Goal: Information Seeking & Learning: Learn about a topic

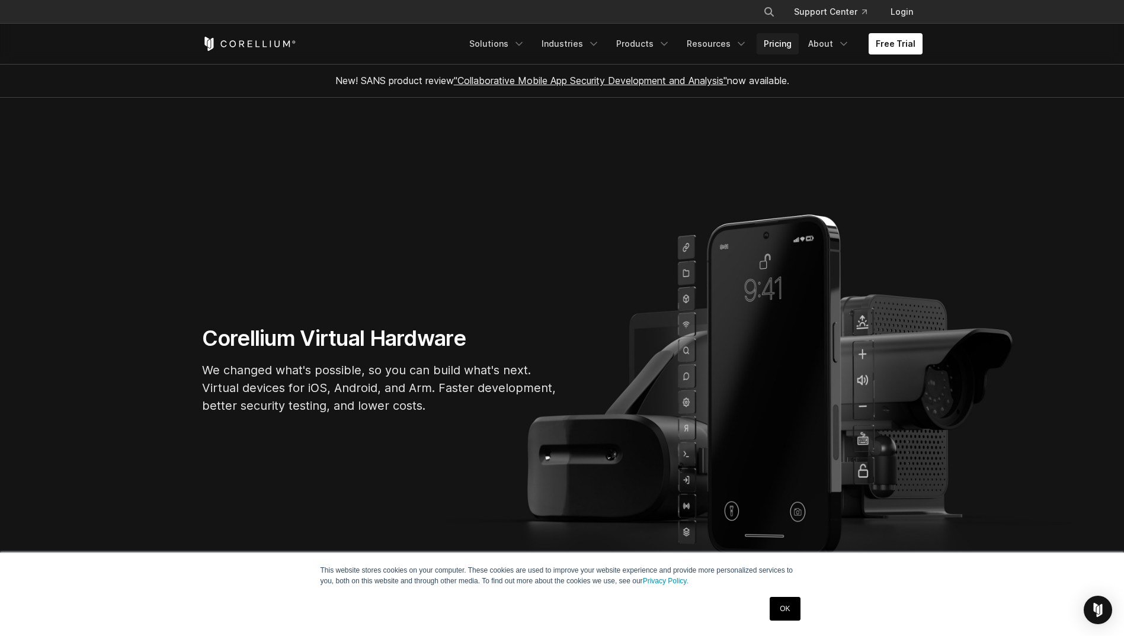
click at [765, 40] on link "Pricing" at bounding box center [777, 43] width 42 height 21
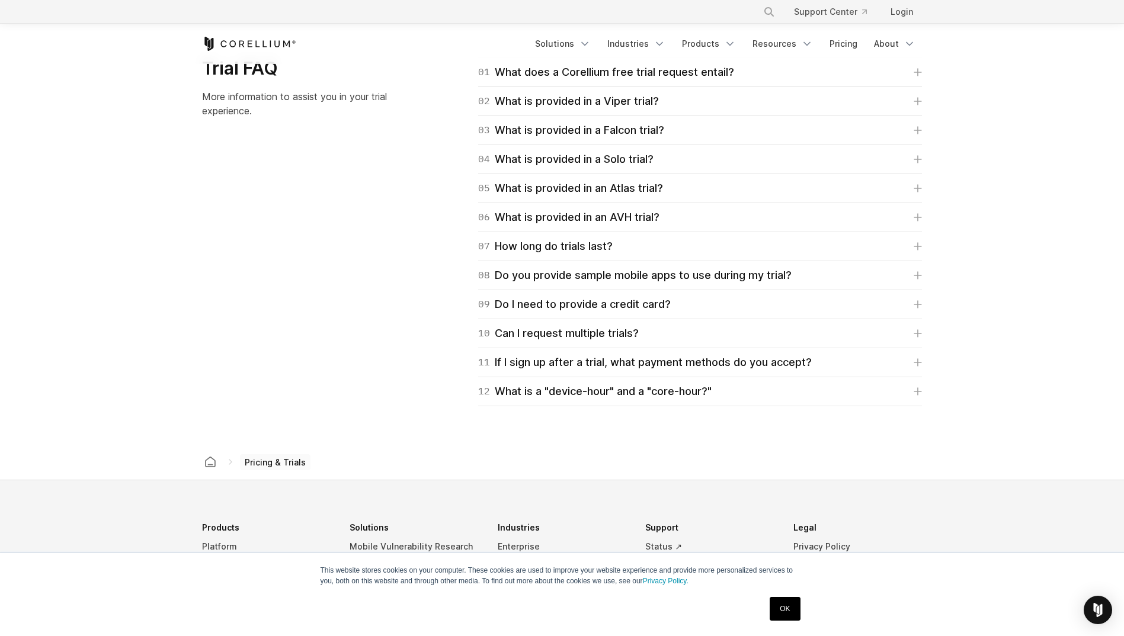
scroll to position [1659, 0]
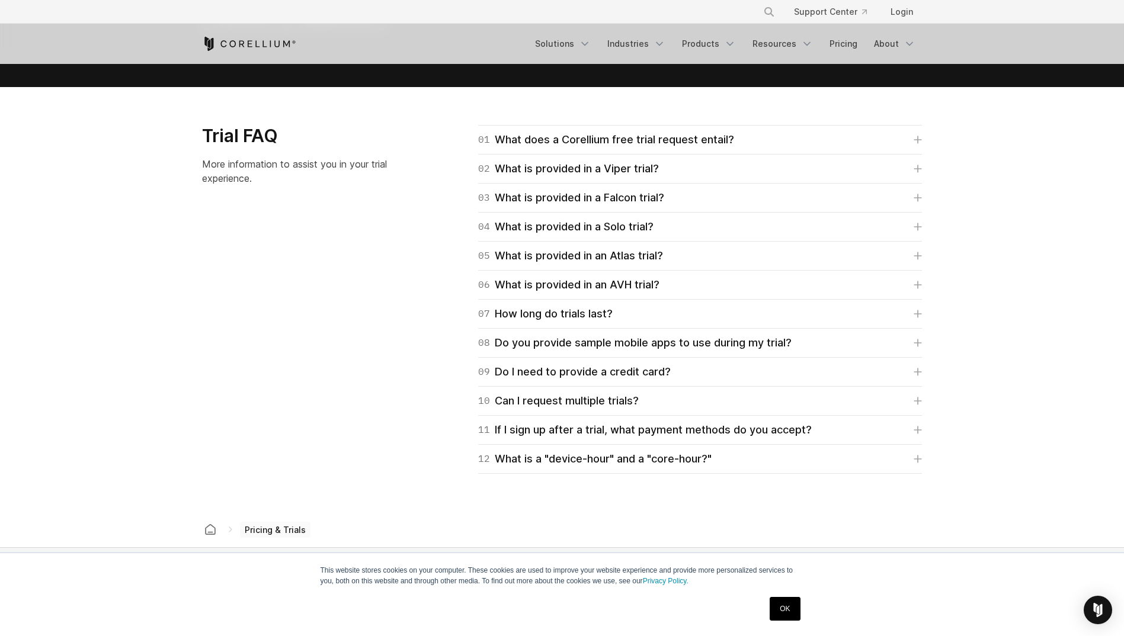
click at [360, 313] on div "Trial FAQ More information to assist you in your trial experience. 01 What does…" at bounding box center [562, 299] width 744 height 349
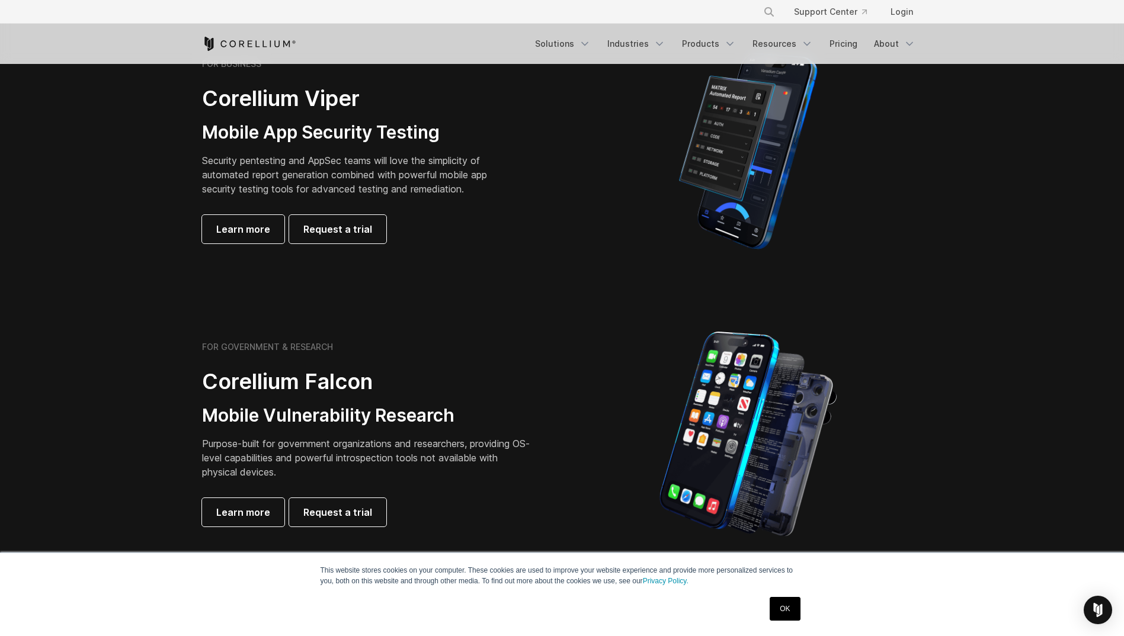
scroll to position [355, 0]
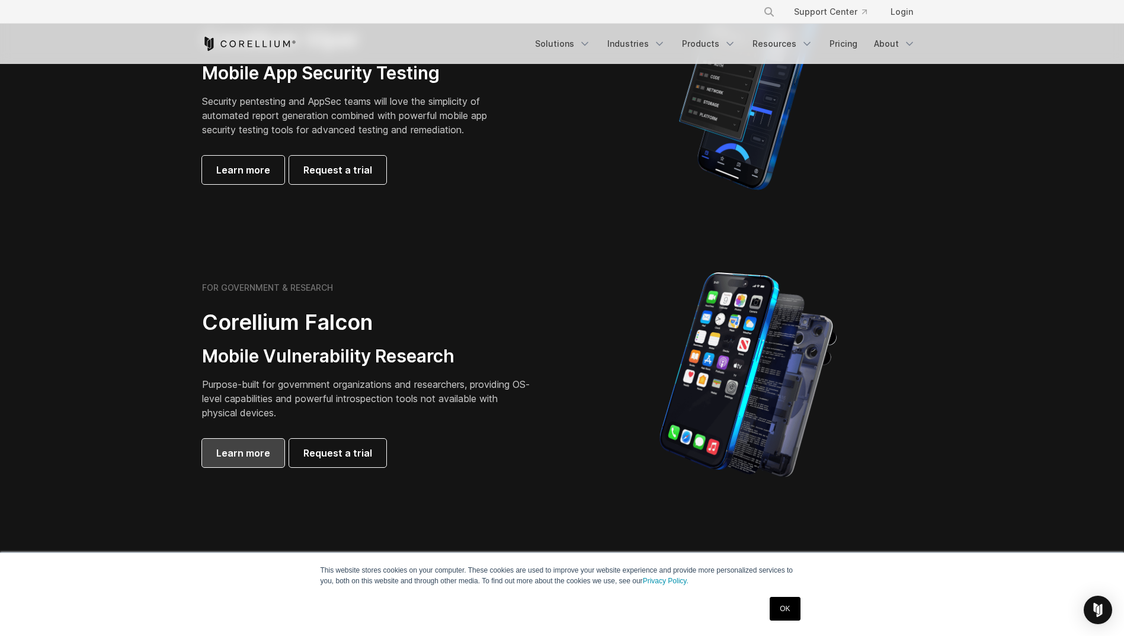
click at [257, 461] on link "Learn more" at bounding box center [243, 453] width 82 height 28
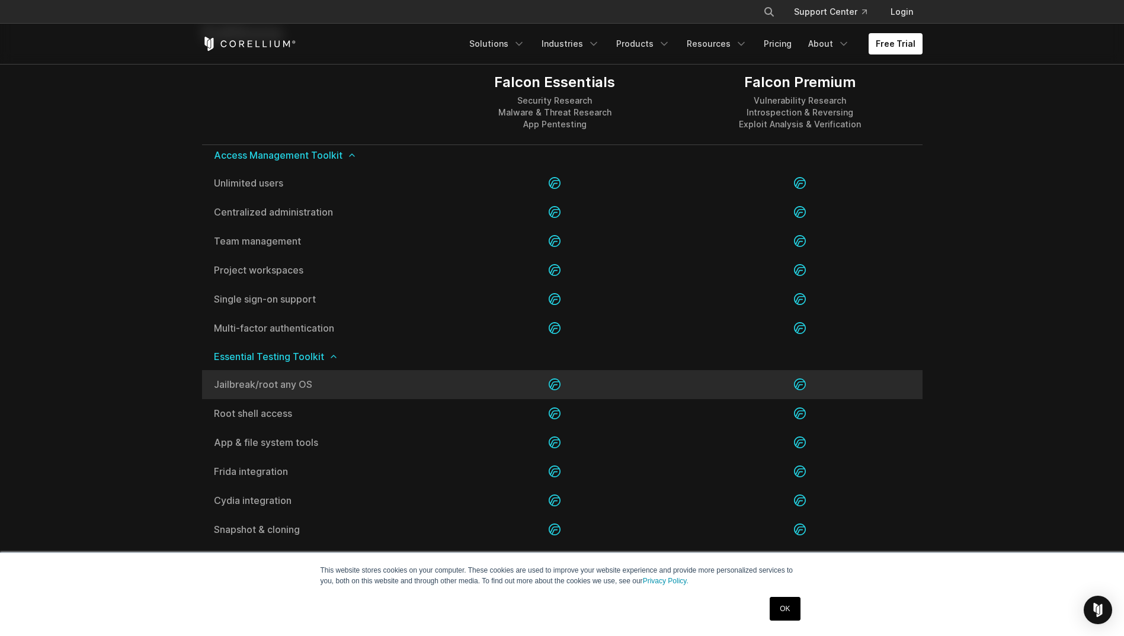
scroll to position [1244, 0]
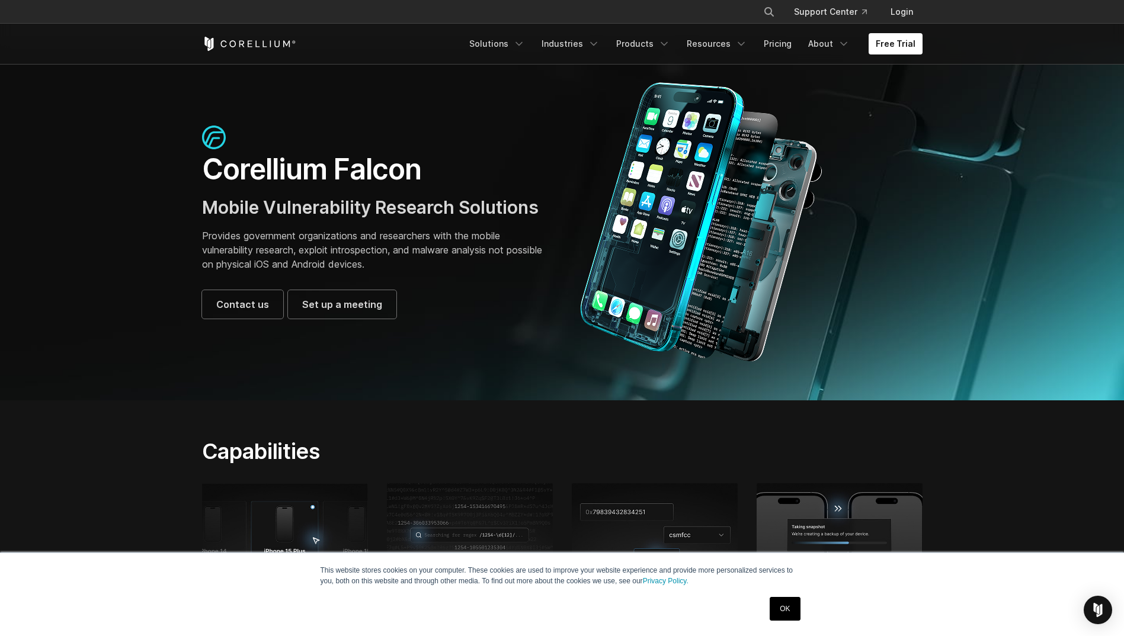
scroll to position [0, 0]
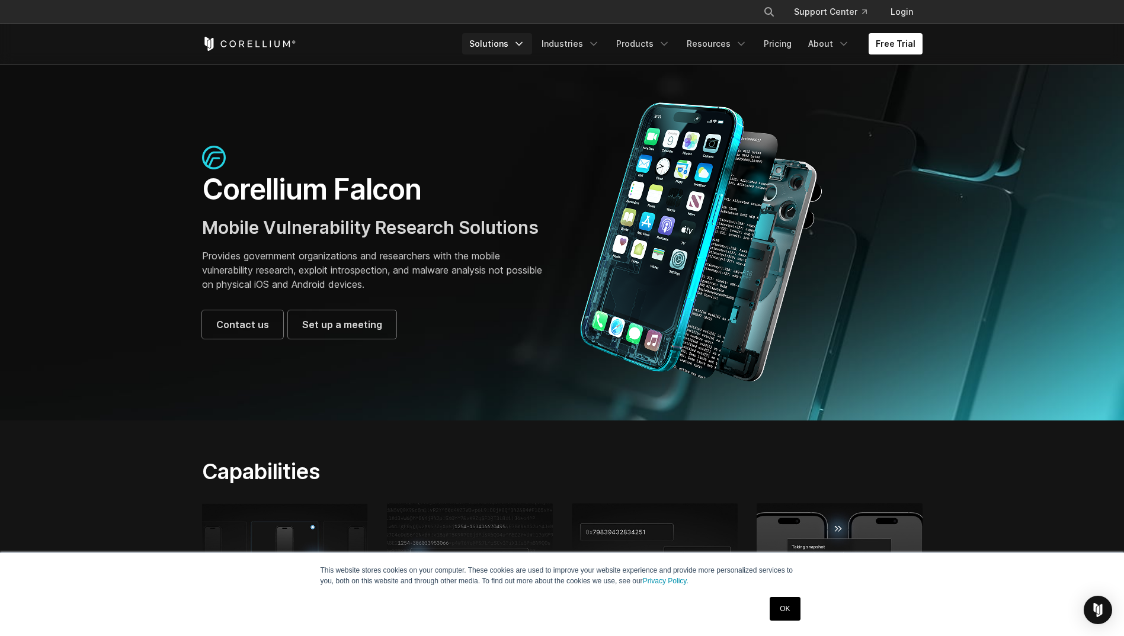
click at [497, 41] on link "Solutions" at bounding box center [497, 43] width 70 height 21
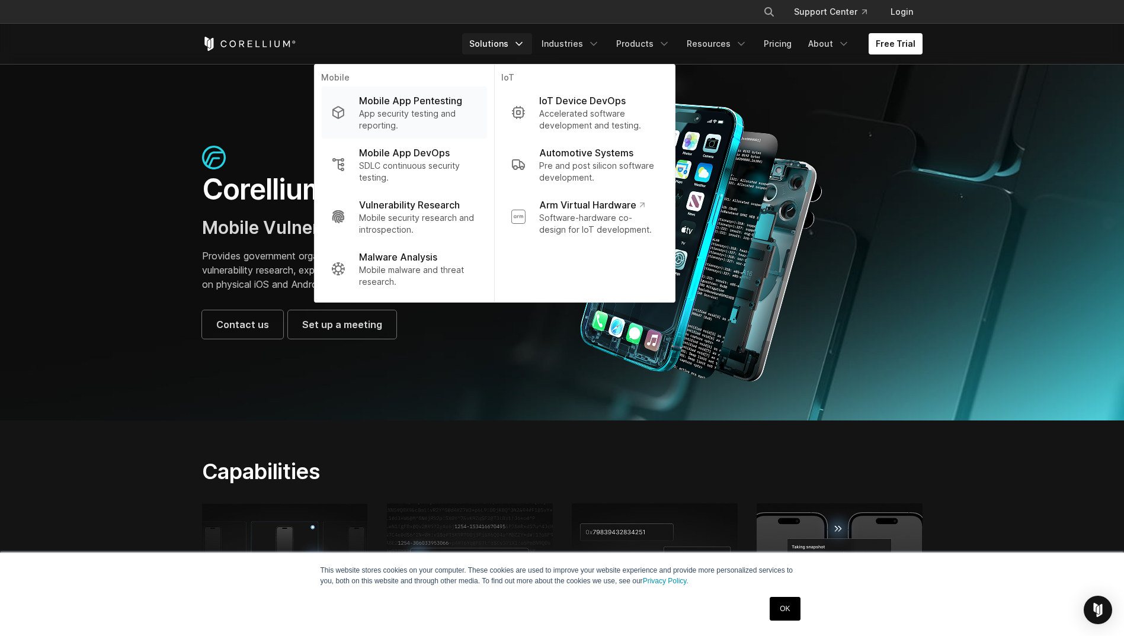
click at [464, 111] on p "App security testing and reporting." at bounding box center [418, 120] width 118 height 24
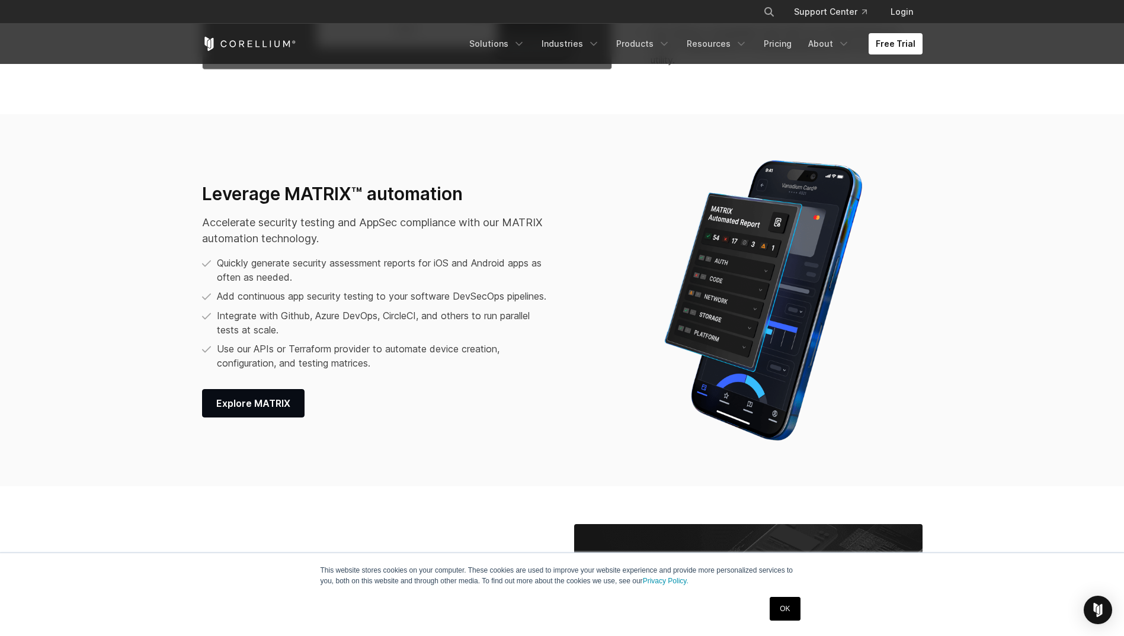
scroll to position [1659, 0]
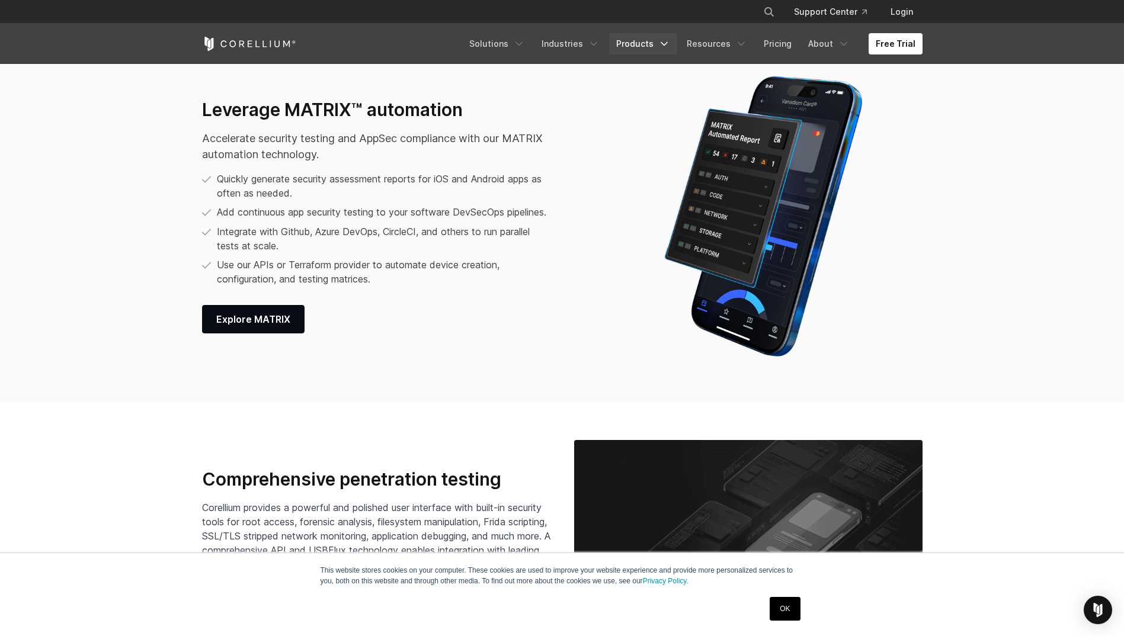
click at [653, 50] on link "Products" at bounding box center [643, 43] width 68 height 21
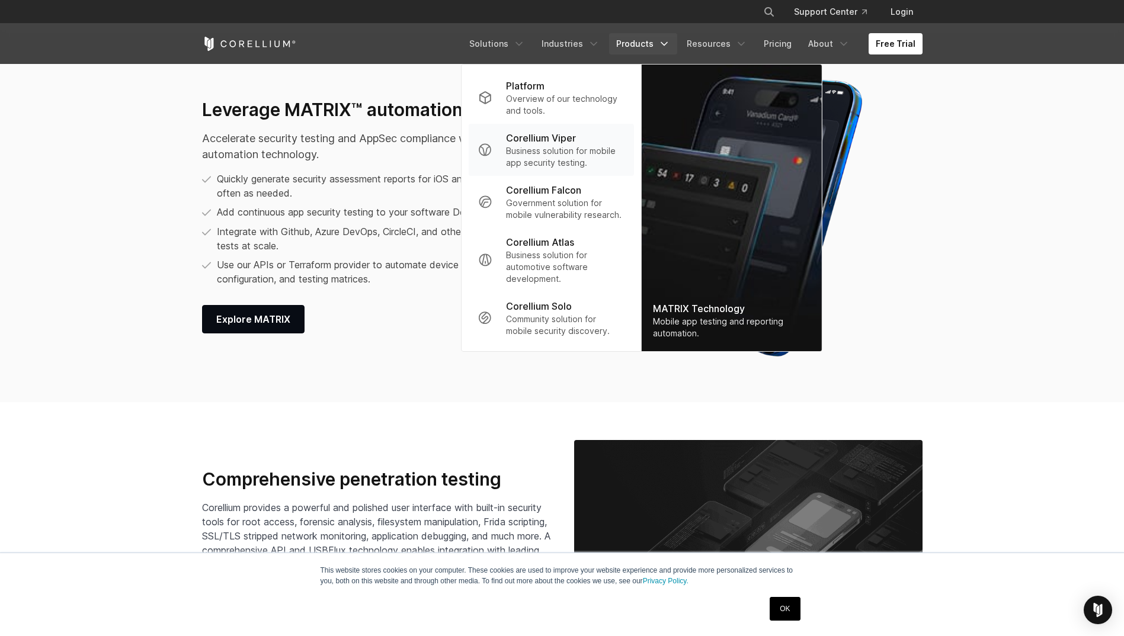
click at [581, 149] on p "Business solution for mobile app security testing." at bounding box center [565, 157] width 118 height 24
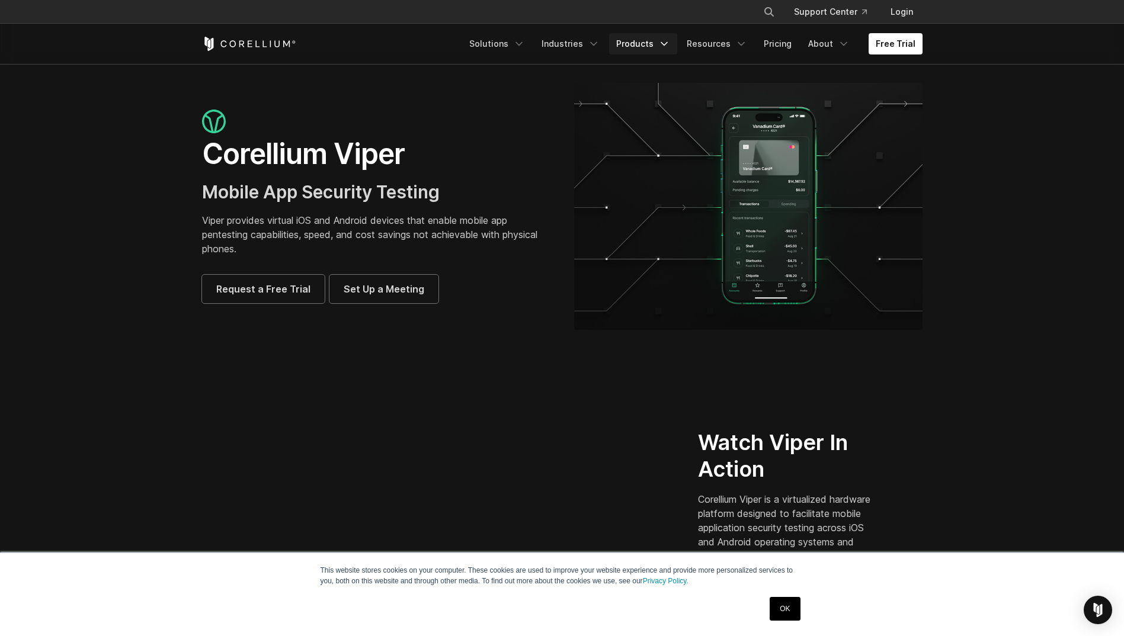
click at [646, 46] on link "Products" at bounding box center [643, 43] width 68 height 21
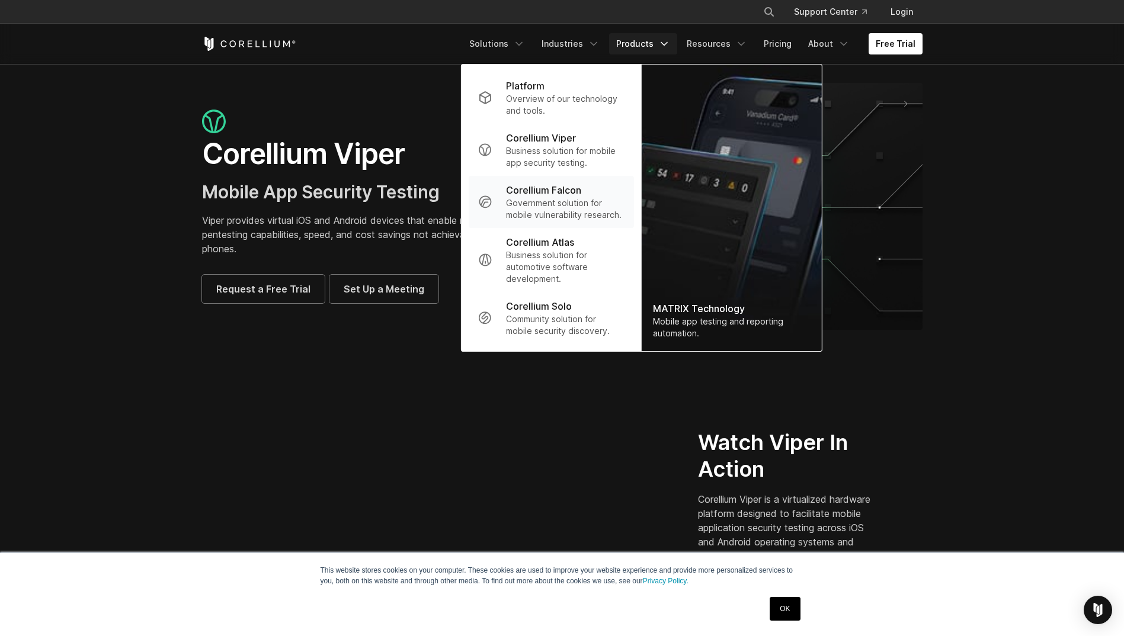
click at [552, 188] on p "Corellium Falcon" at bounding box center [543, 190] width 75 height 14
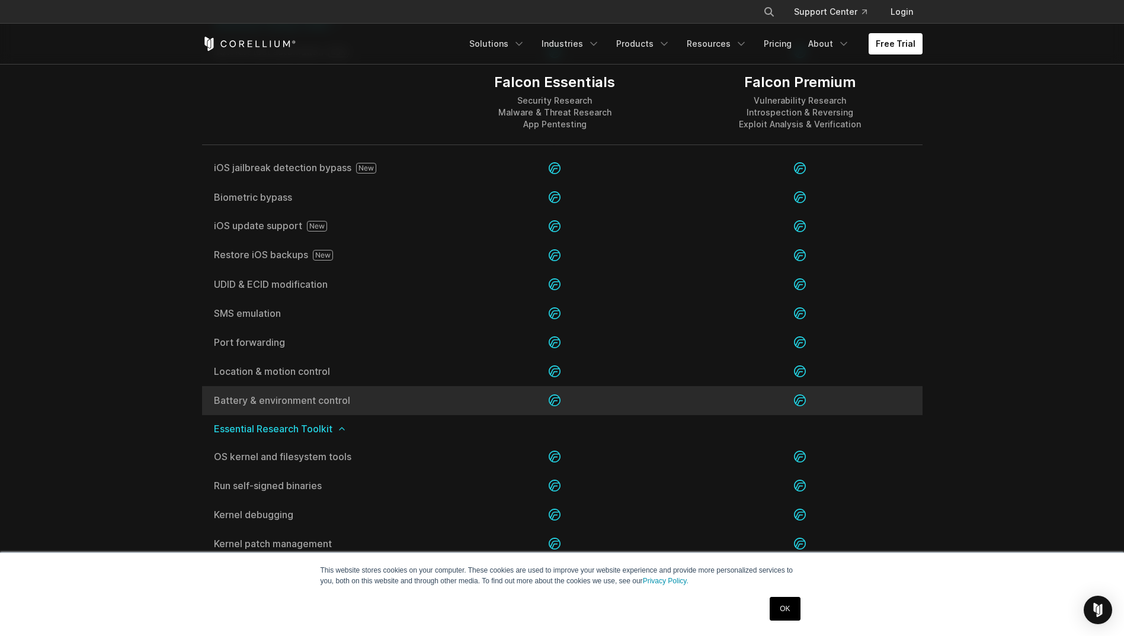
scroll to position [1777, 0]
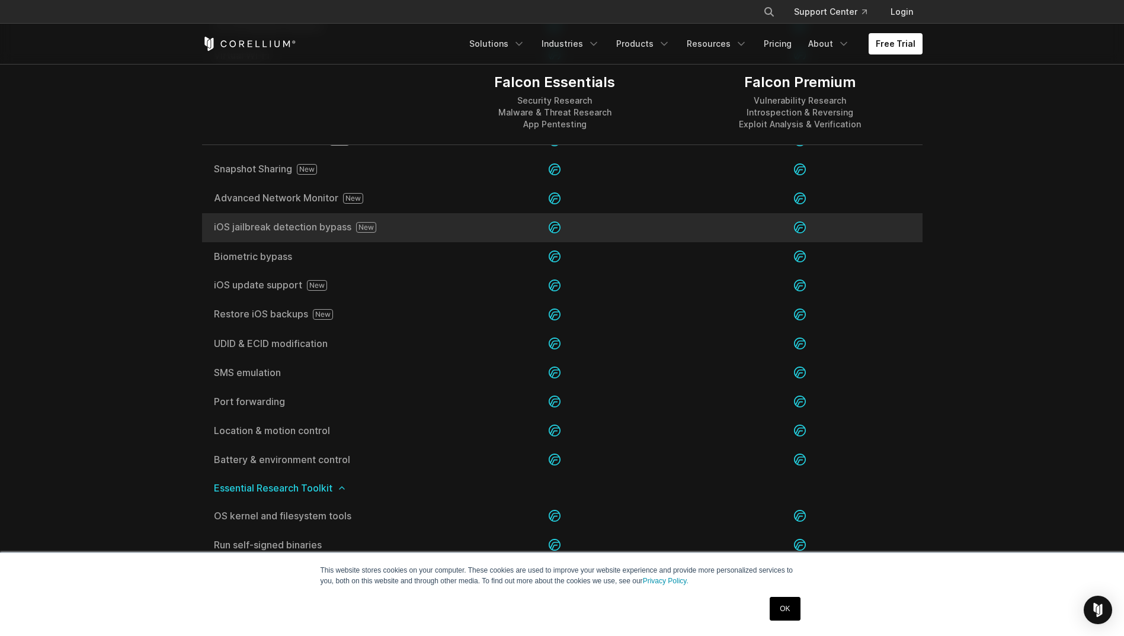
drag, startPoint x: 312, startPoint y: 226, endPoint x: 338, endPoint y: 227, distance: 26.7
click at [338, 227] on span "iOS jailbreak detection bypass" at bounding box center [317, 227] width 207 height 11
drag, startPoint x: 338, startPoint y: 227, endPoint x: 377, endPoint y: 231, distance: 39.3
click at [376, 231] on span "iOS jailbreak detection bypass" at bounding box center [317, 227] width 207 height 11
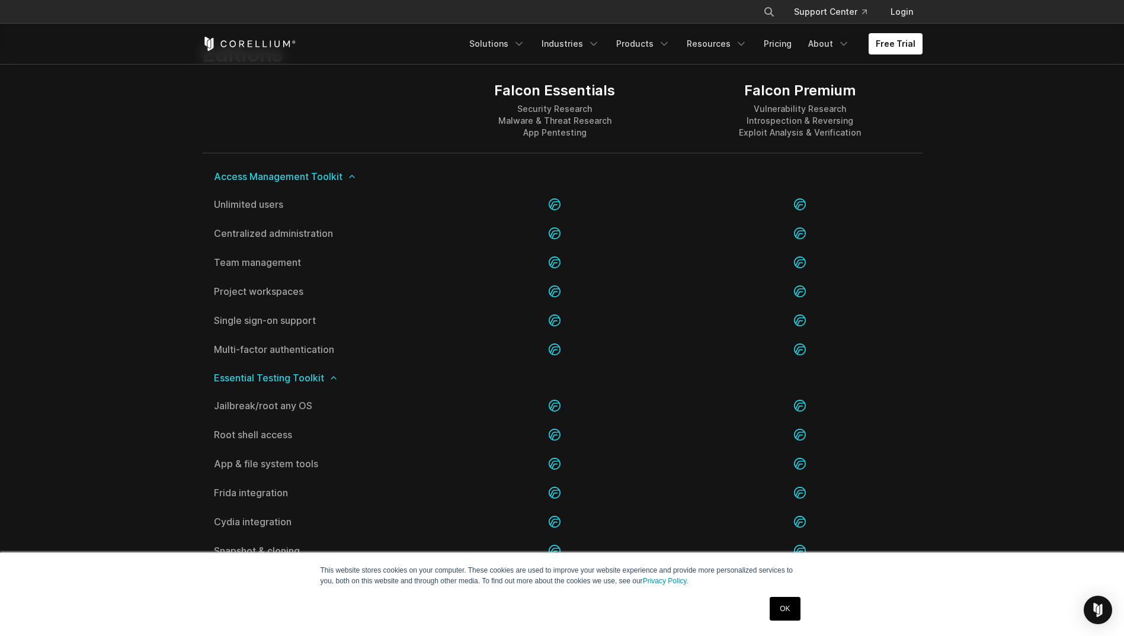
scroll to position [1303, 0]
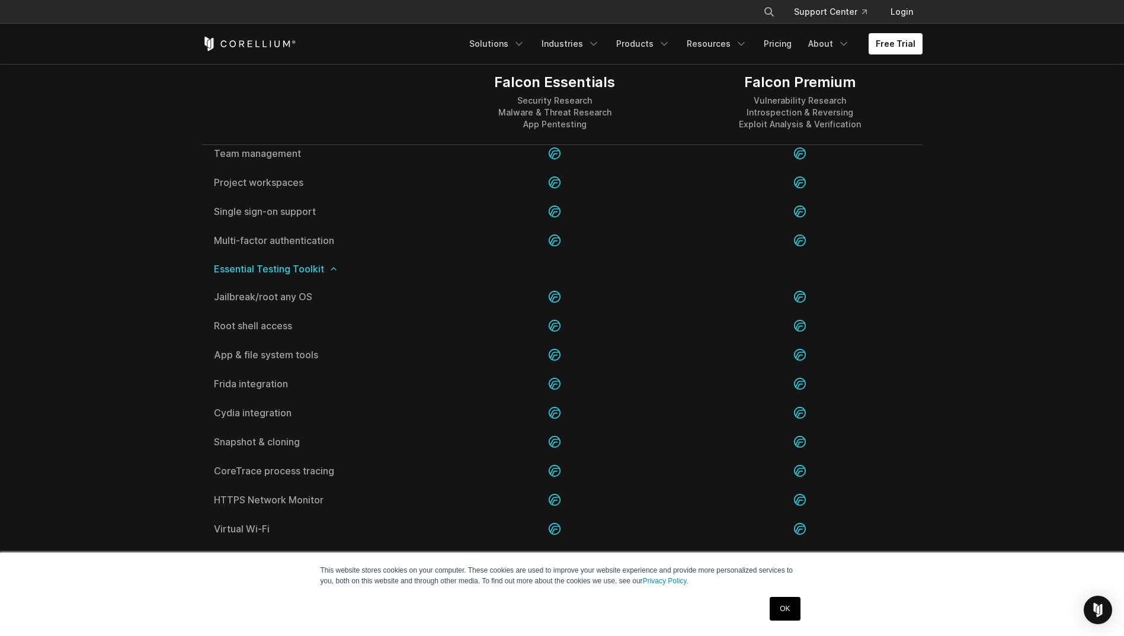
click at [854, 268] on span "Essential Testing Toolkit" at bounding box center [562, 268] width 697 height 9
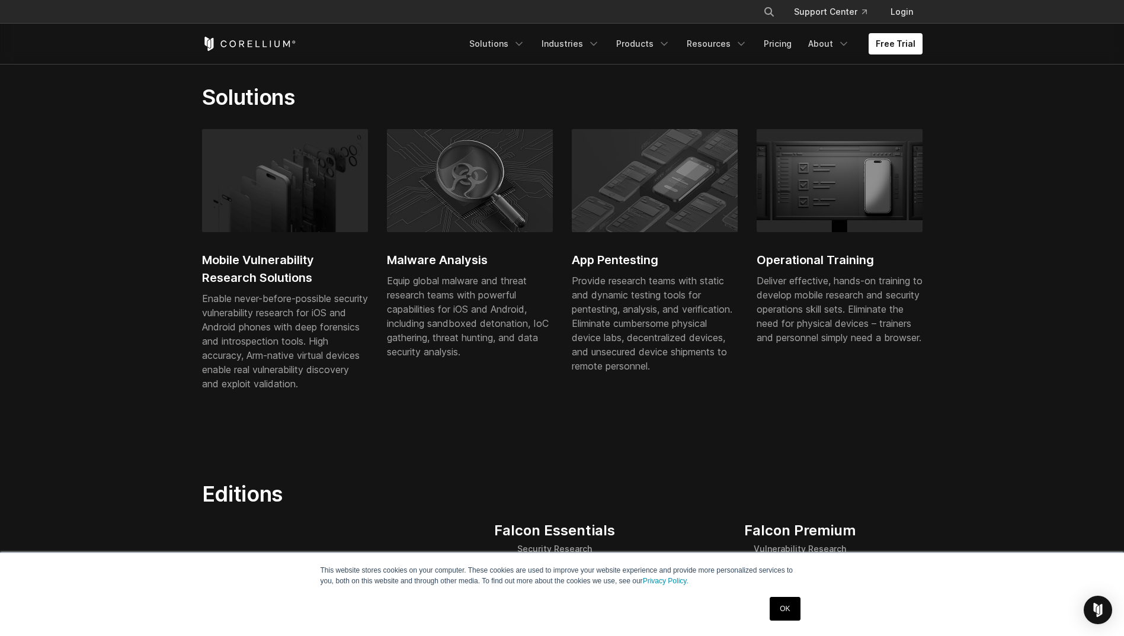
scroll to position [458, 0]
